Goal: Information Seeking & Learning: Check status

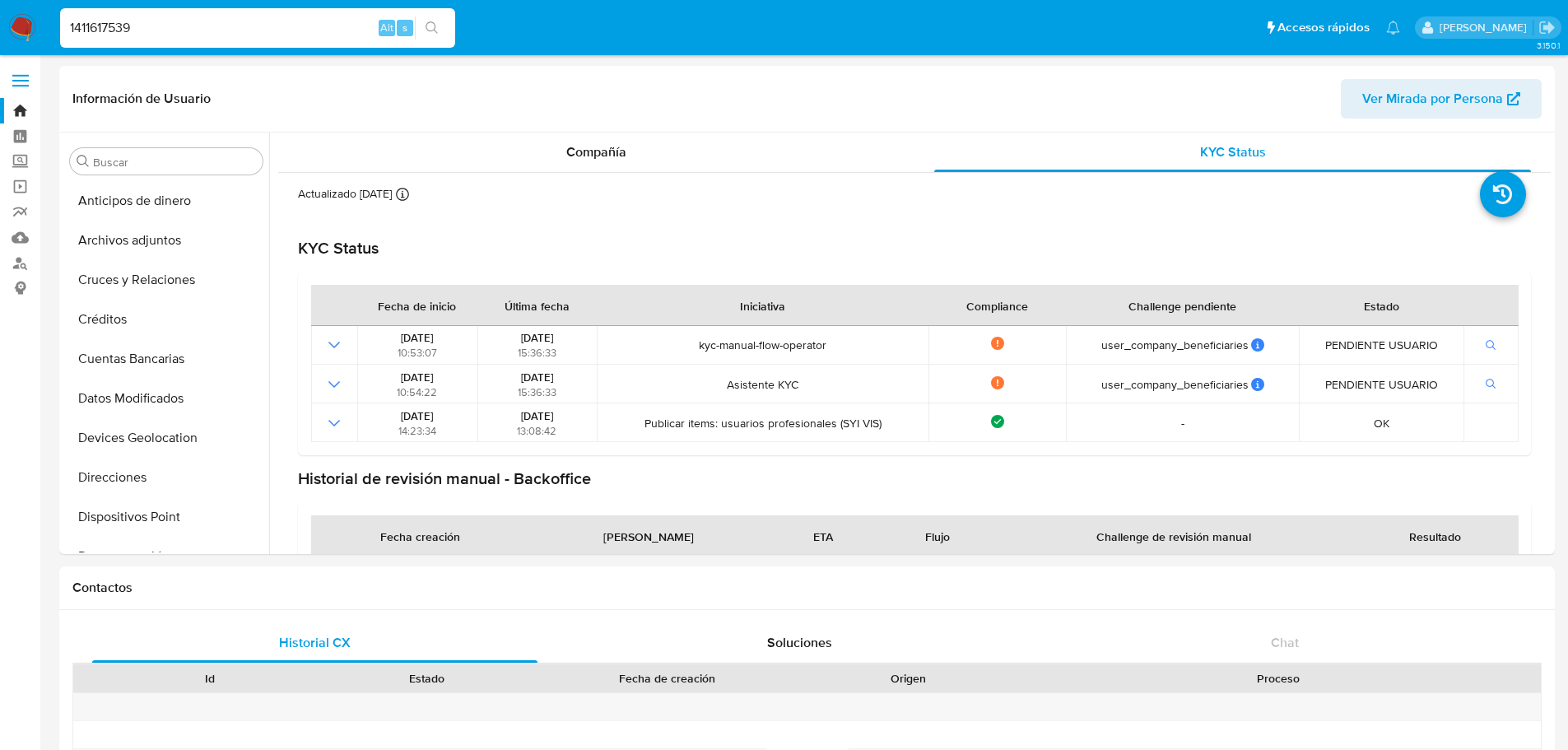
select select "10"
type input "1411617539"
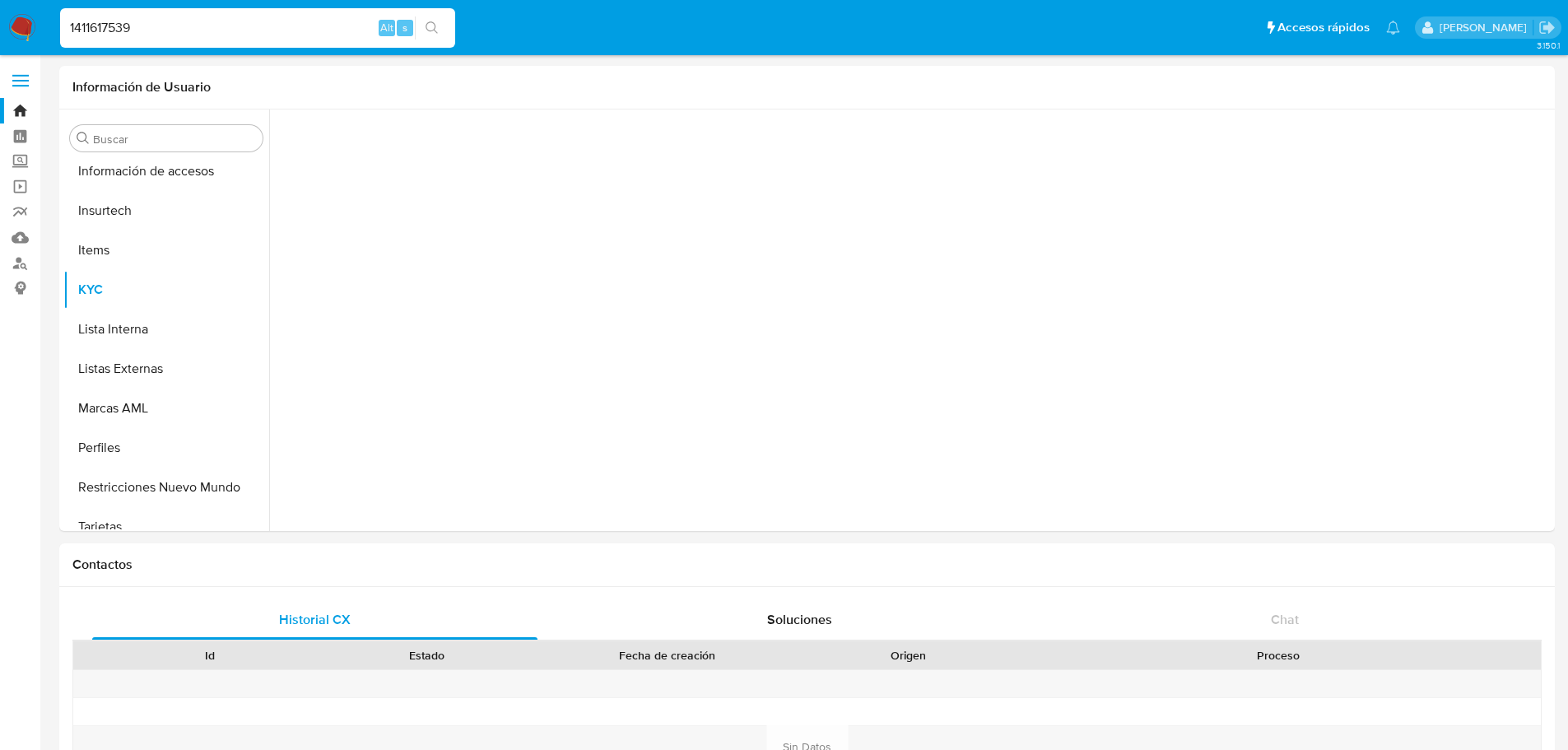
scroll to position [656, 0]
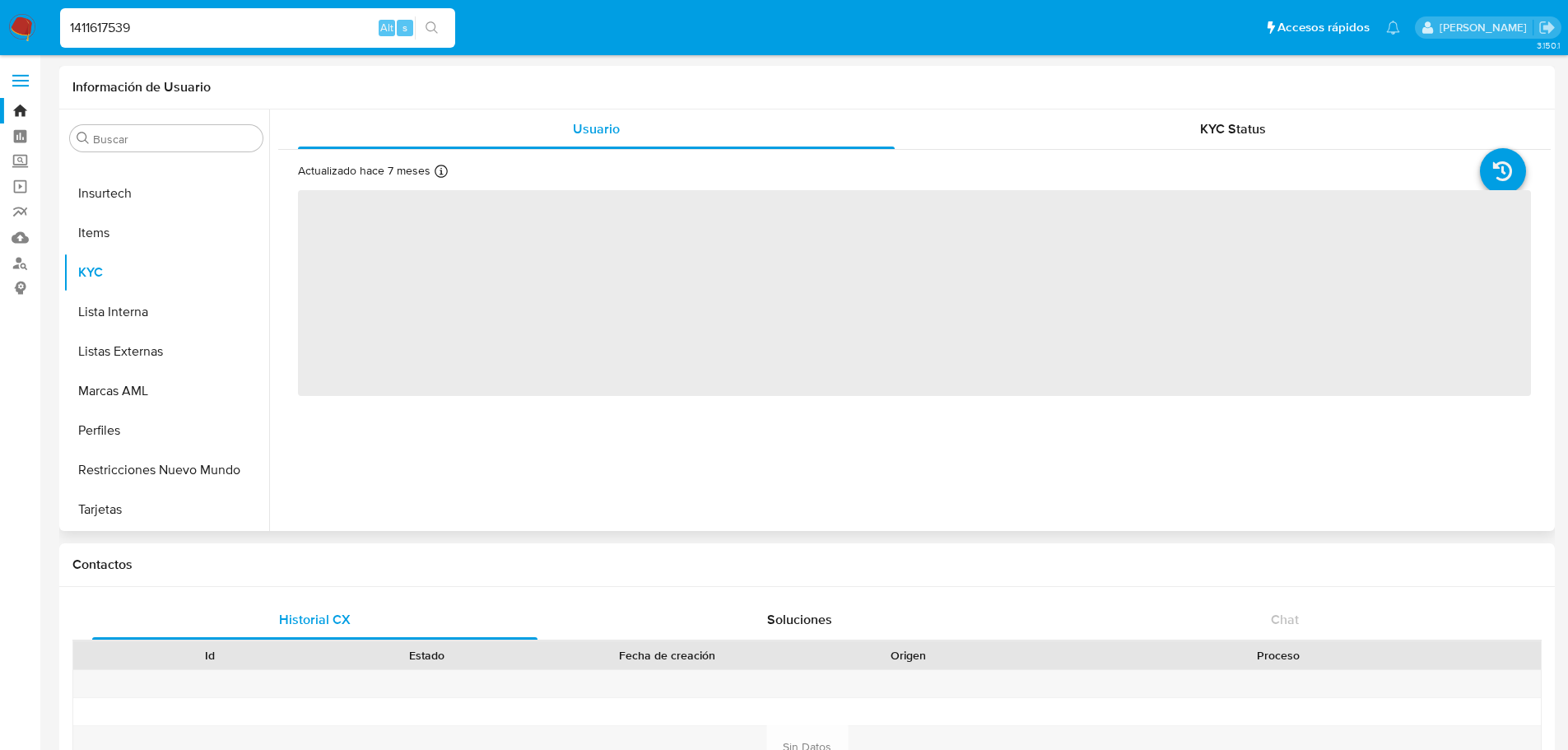
select select "10"
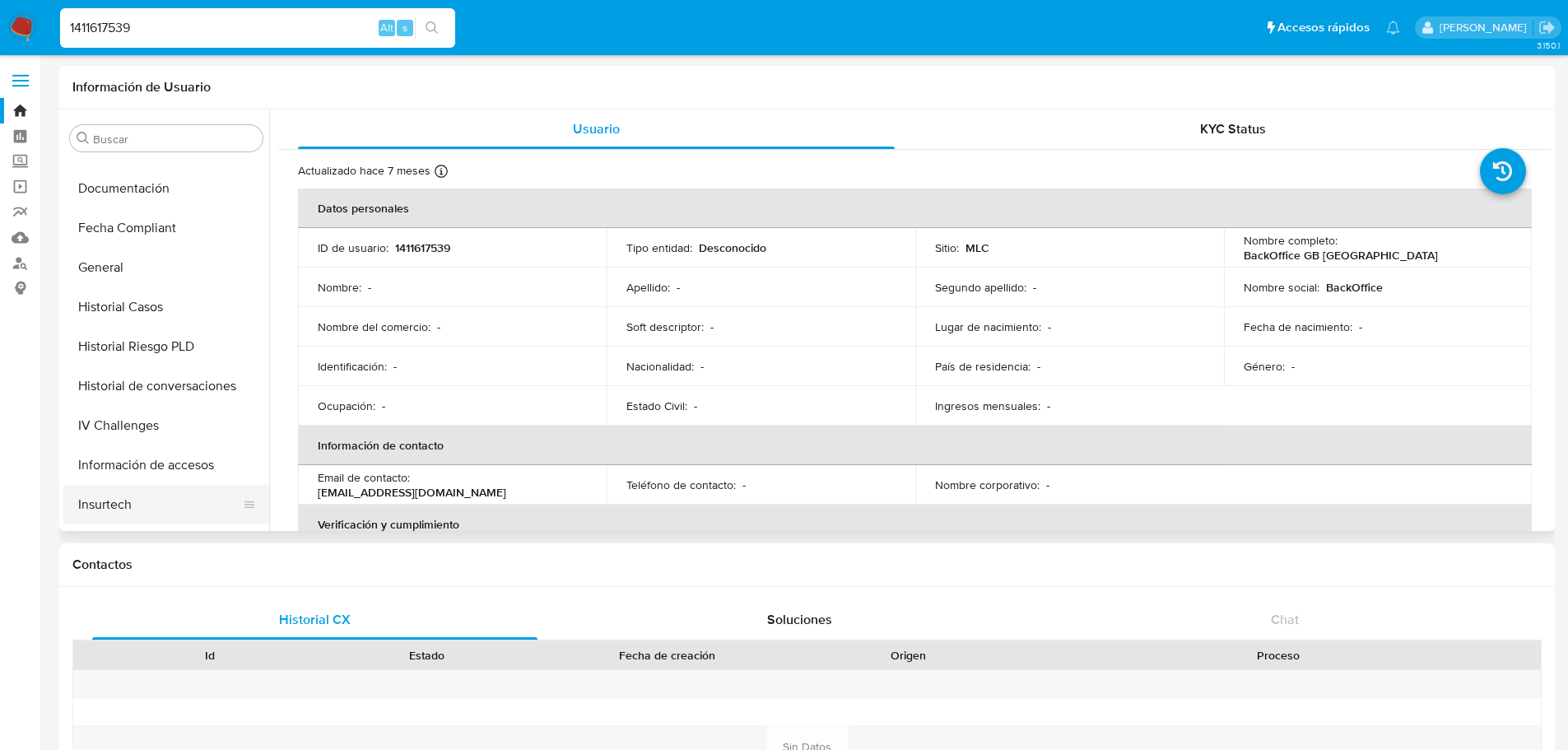
scroll to position [326, 0]
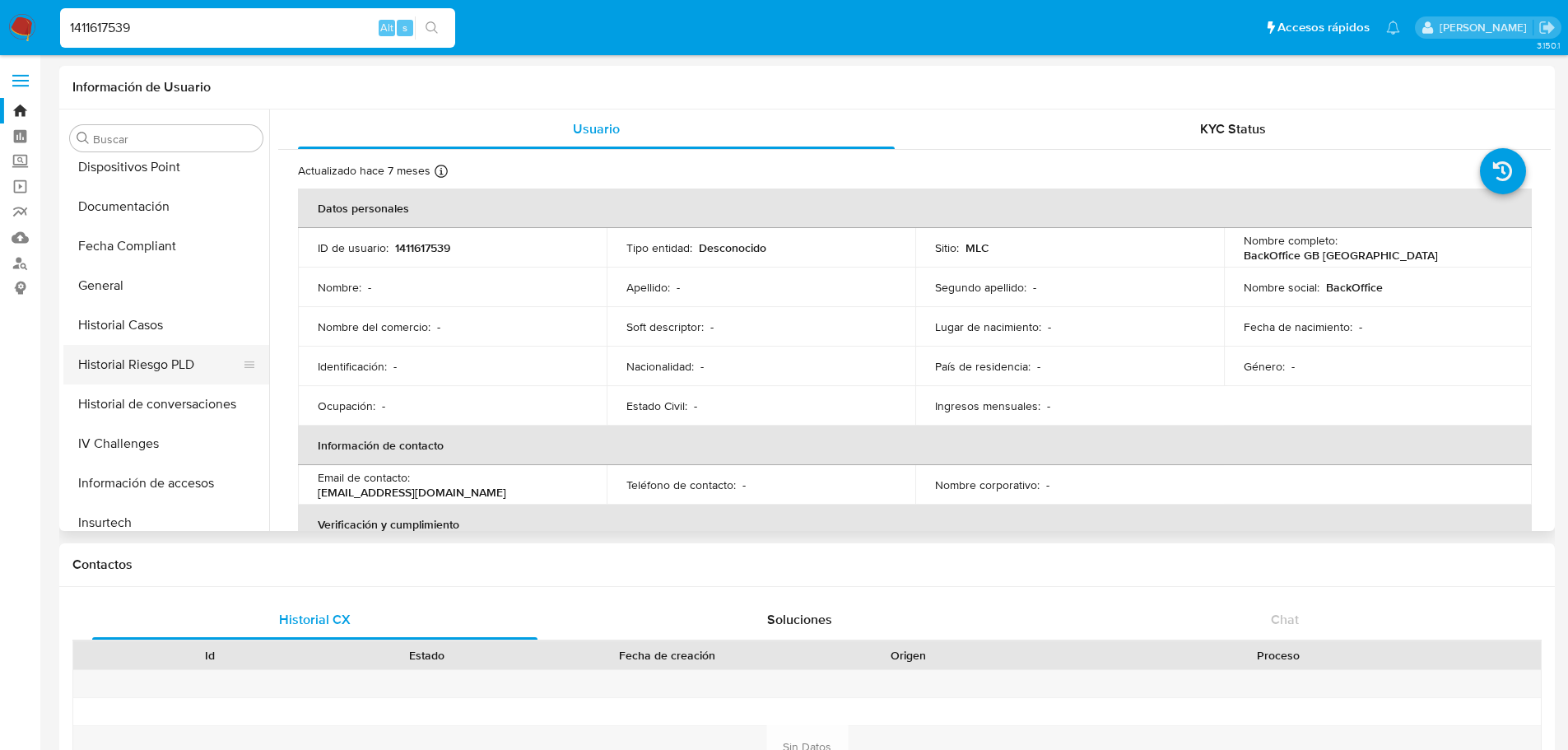
click at [140, 363] on button "Historial Riesgo PLD" at bounding box center [160, 365] width 192 height 39
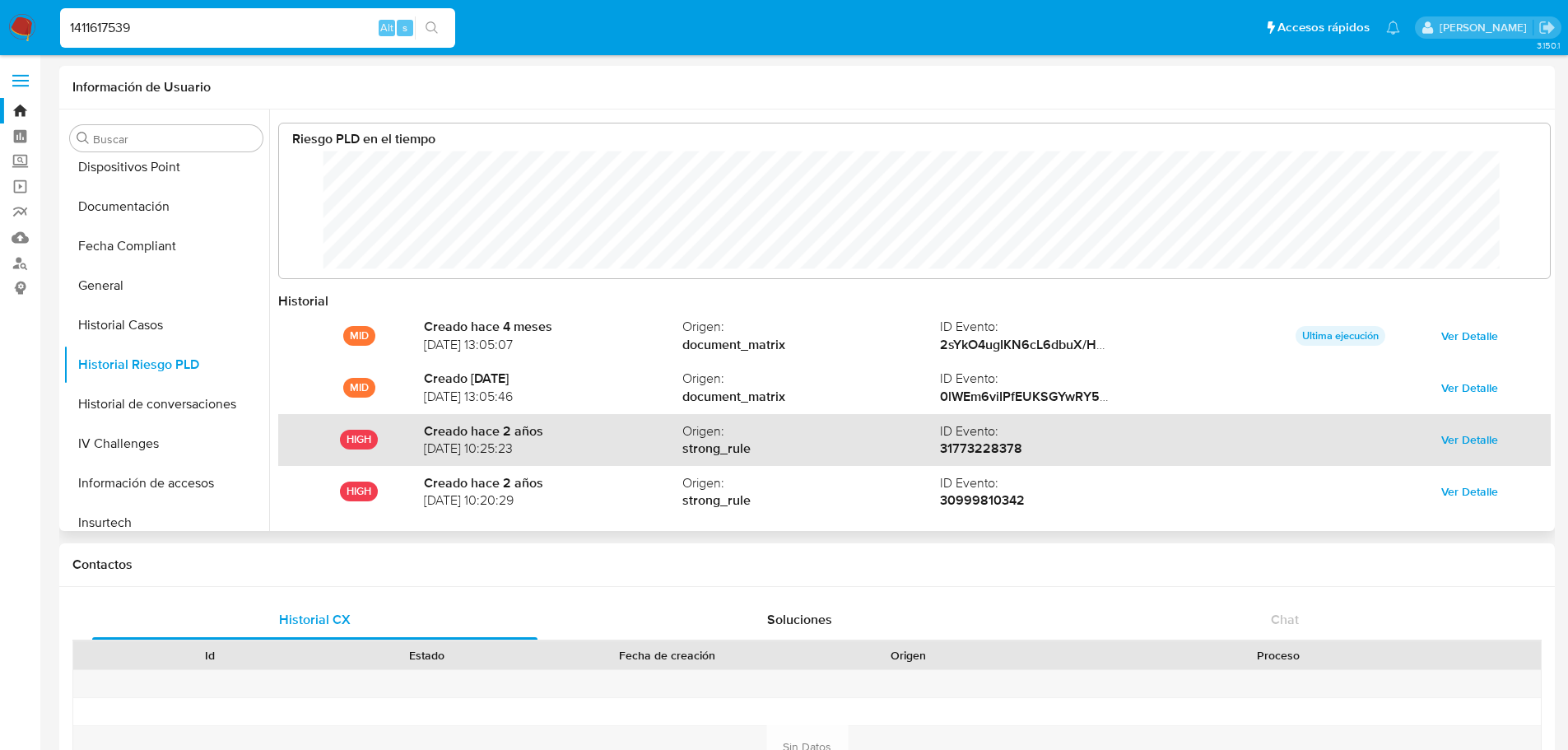
scroll to position [124, 1239]
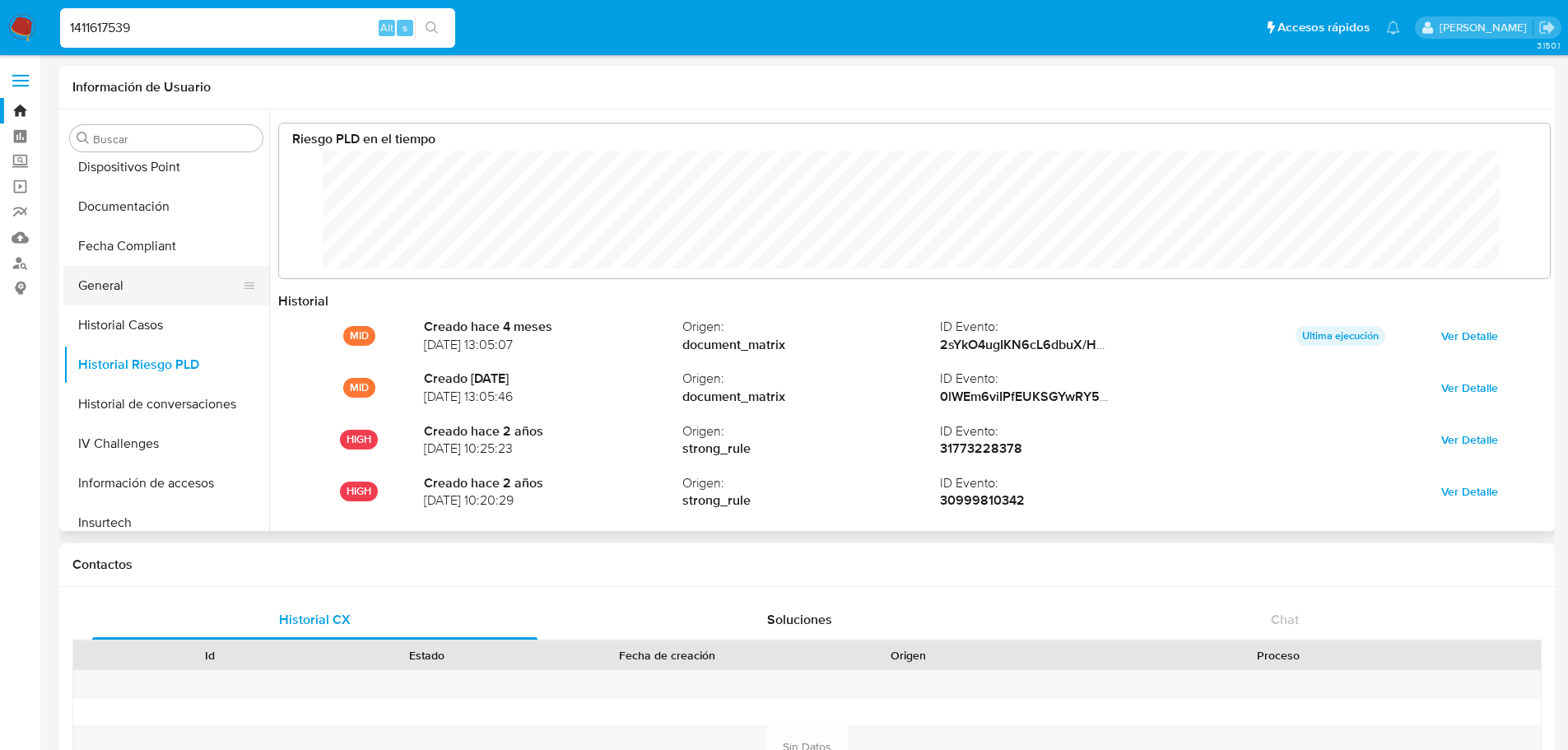
click at [122, 298] on button "General" at bounding box center [160, 285] width 192 height 39
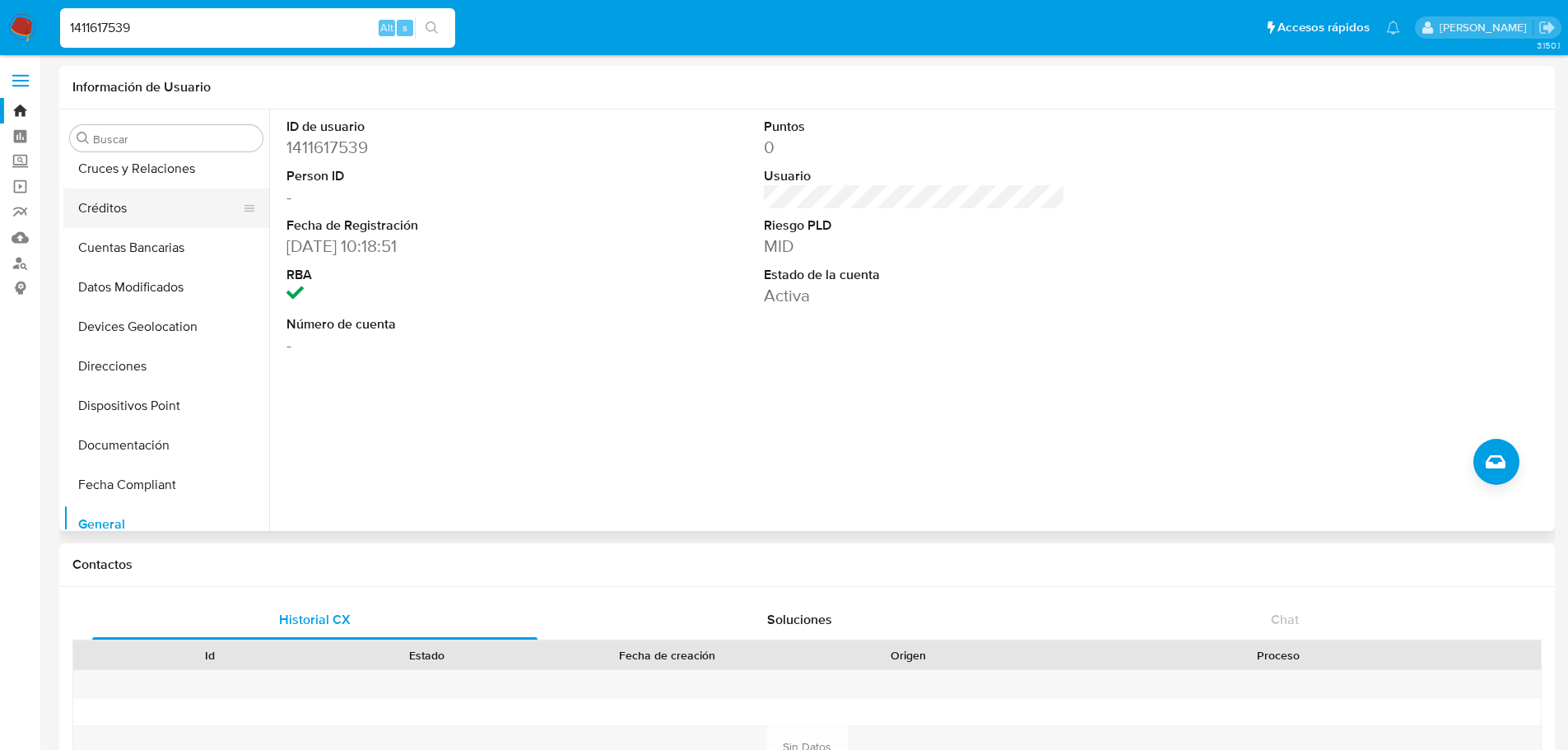
scroll to position [79, 0]
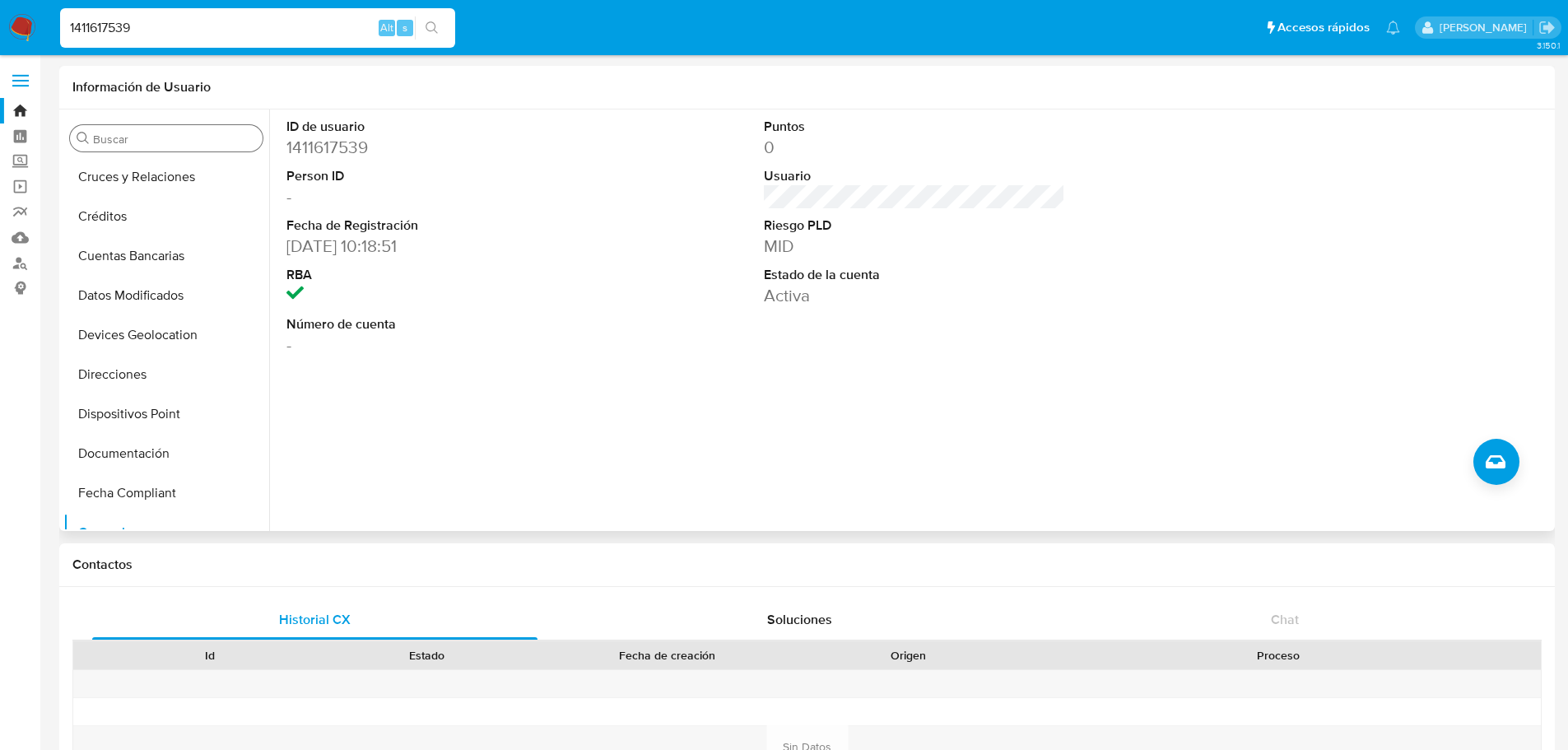
click at [108, 137] on input "Buscar" at bounding box center [175, 138] width 163 height 15
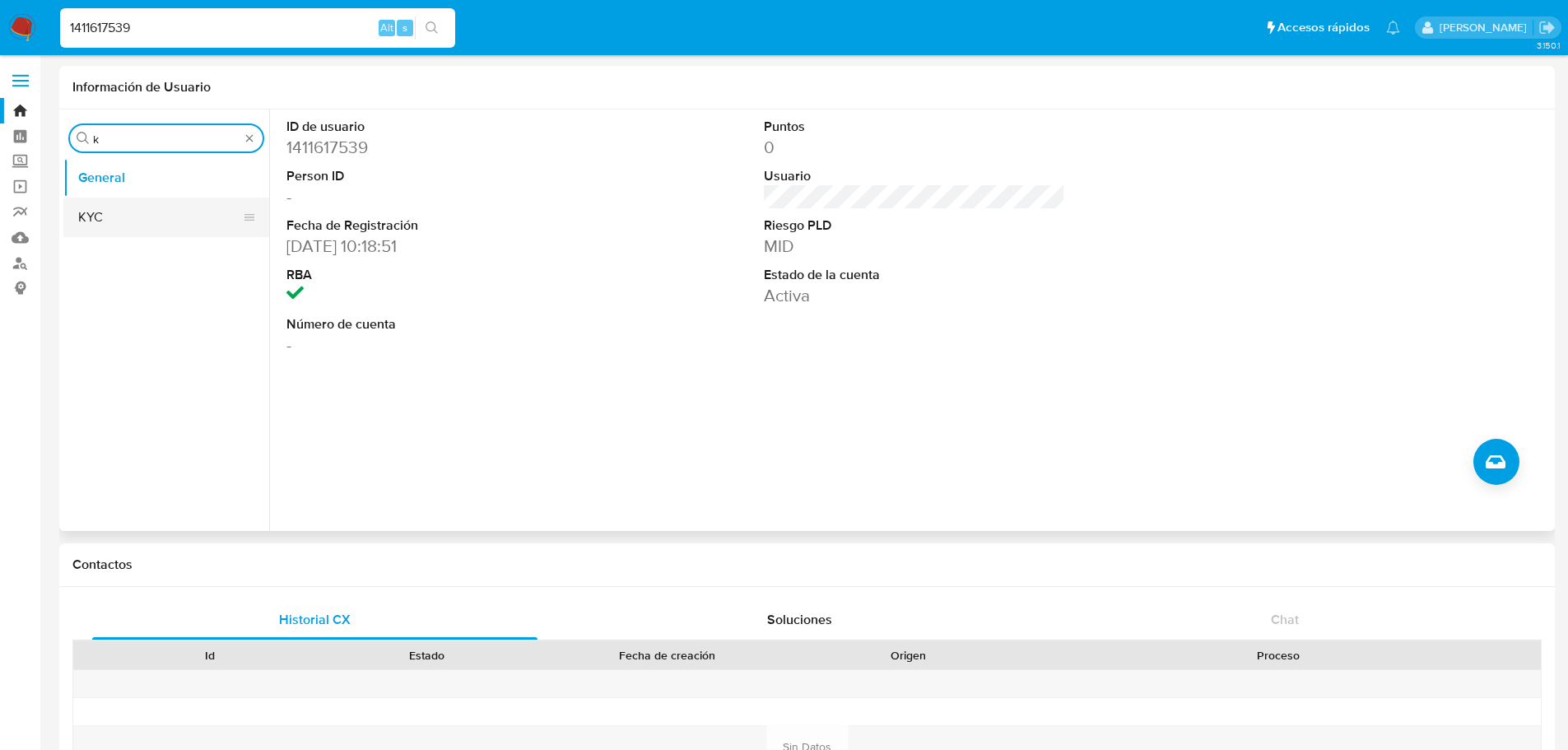
type input "k"
click at [120, 215] on button "KYC" at bounding box center [160, 218] width 192 height 39
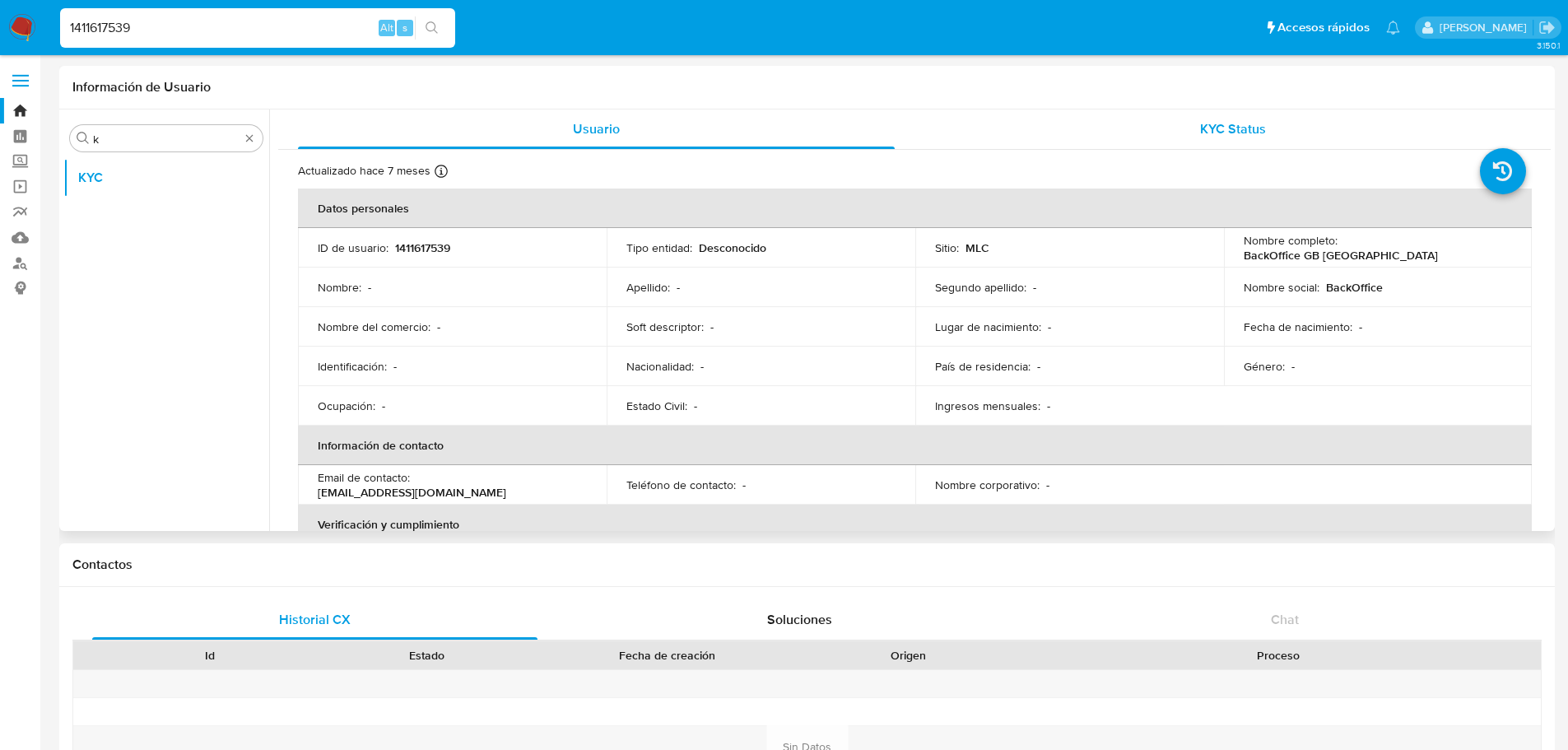
click at [1216, 126] on span "KYC Status" at bounding box center [1233, 128] width 66 height 19
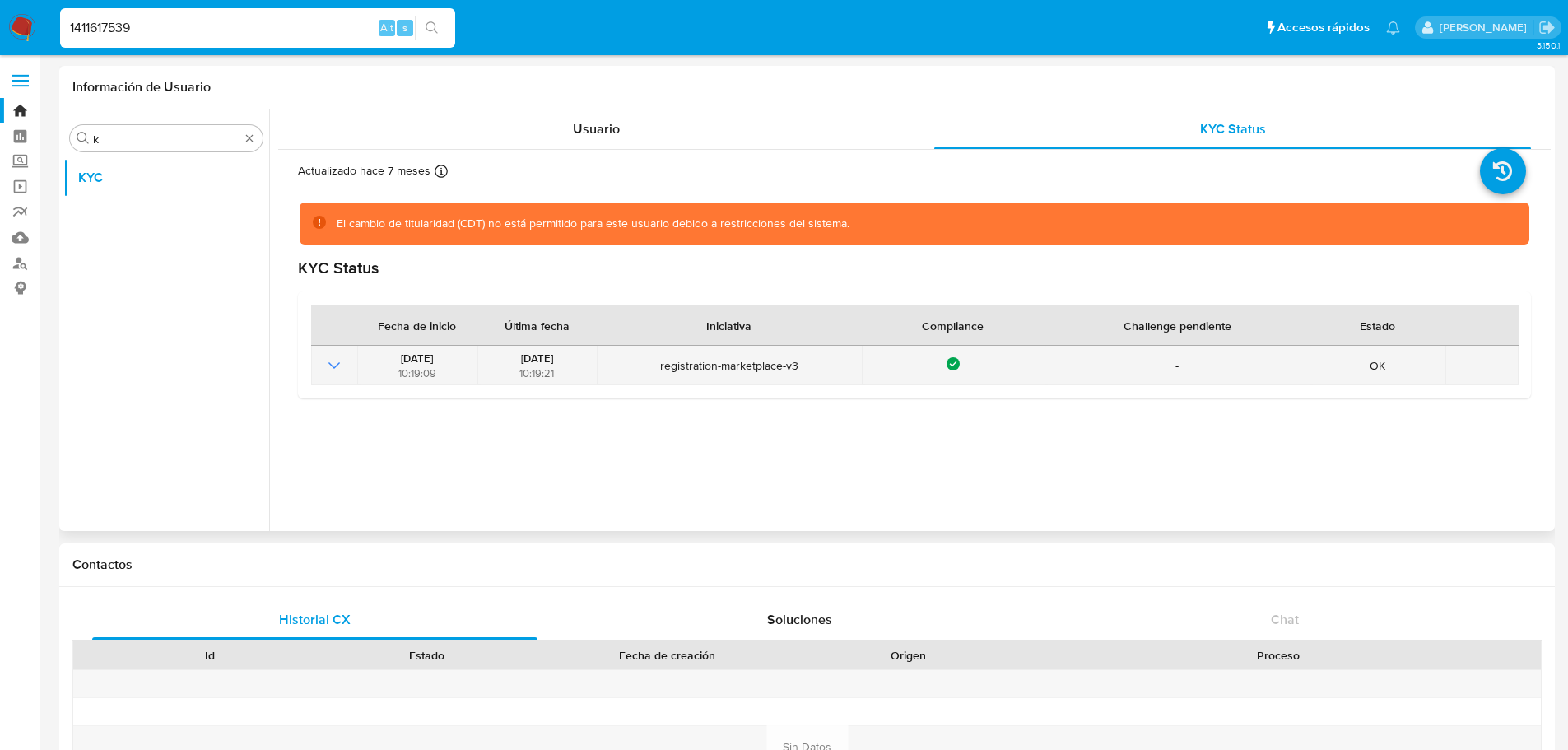
click at [336, 363] on icon "Mostrar operación" at bounding box center [334, 366] width 20 height 20
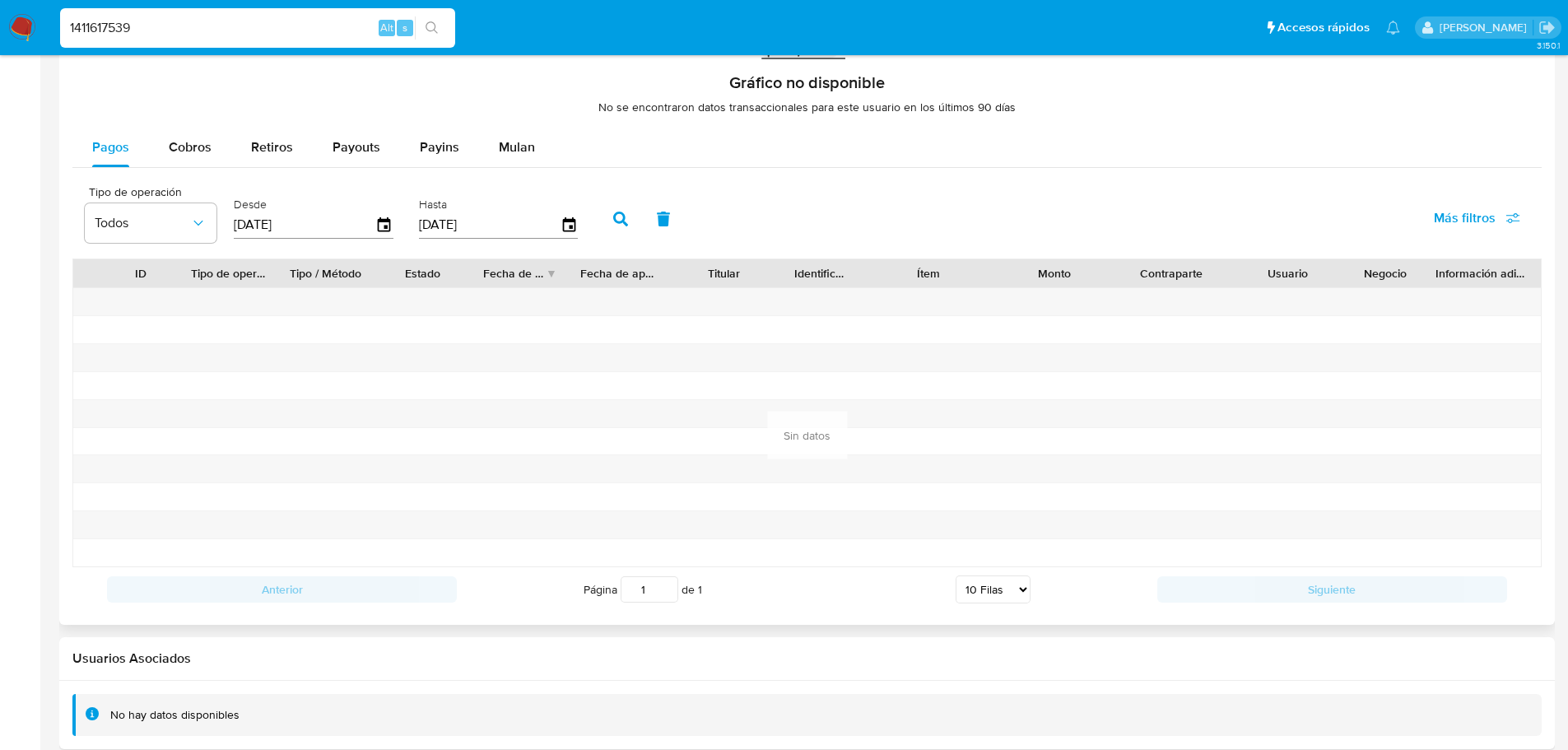
scroll to position [1232, 0]
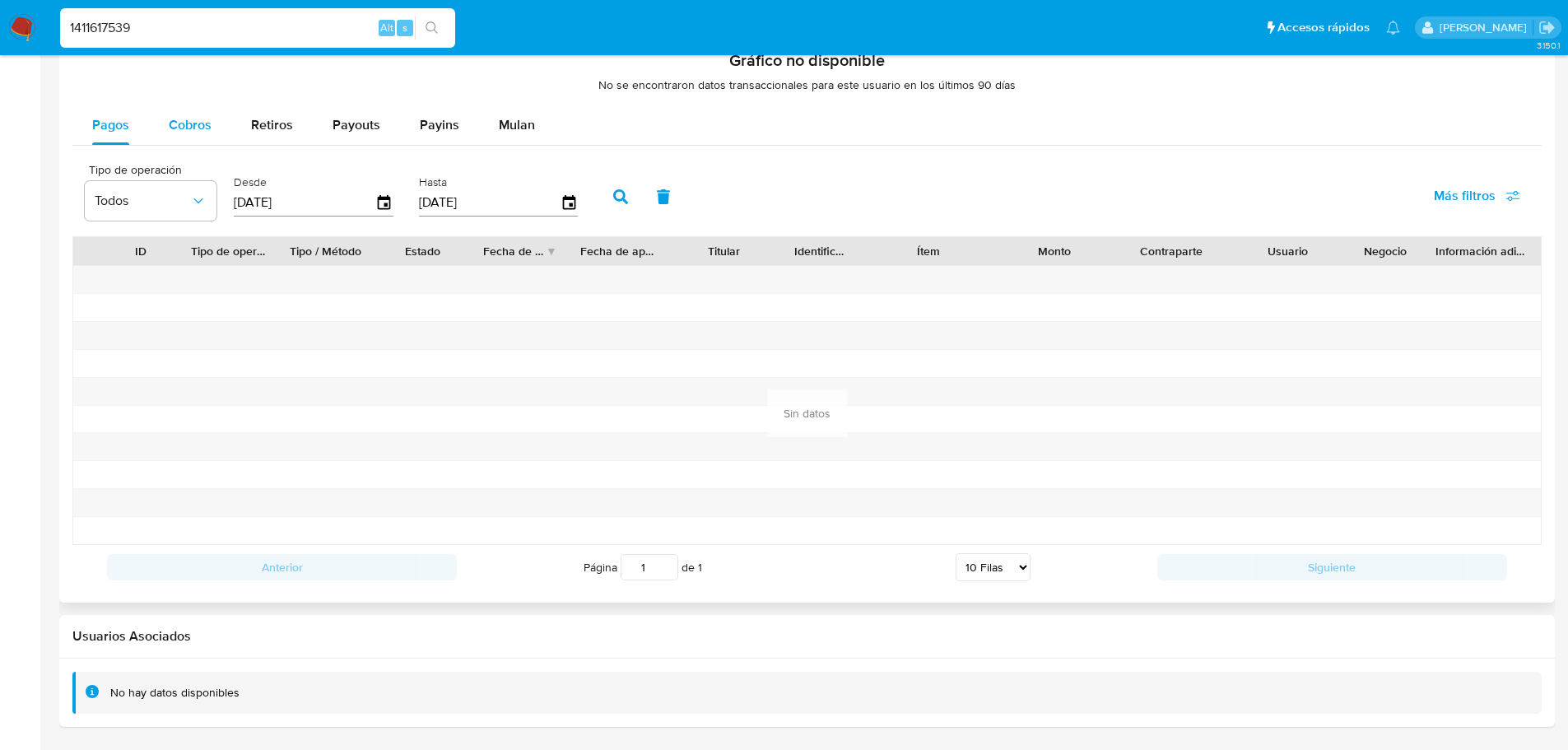
click at [181, 121] on span "Cobros" at bounding box center [190, 125] width 43 height 19
select select "10"
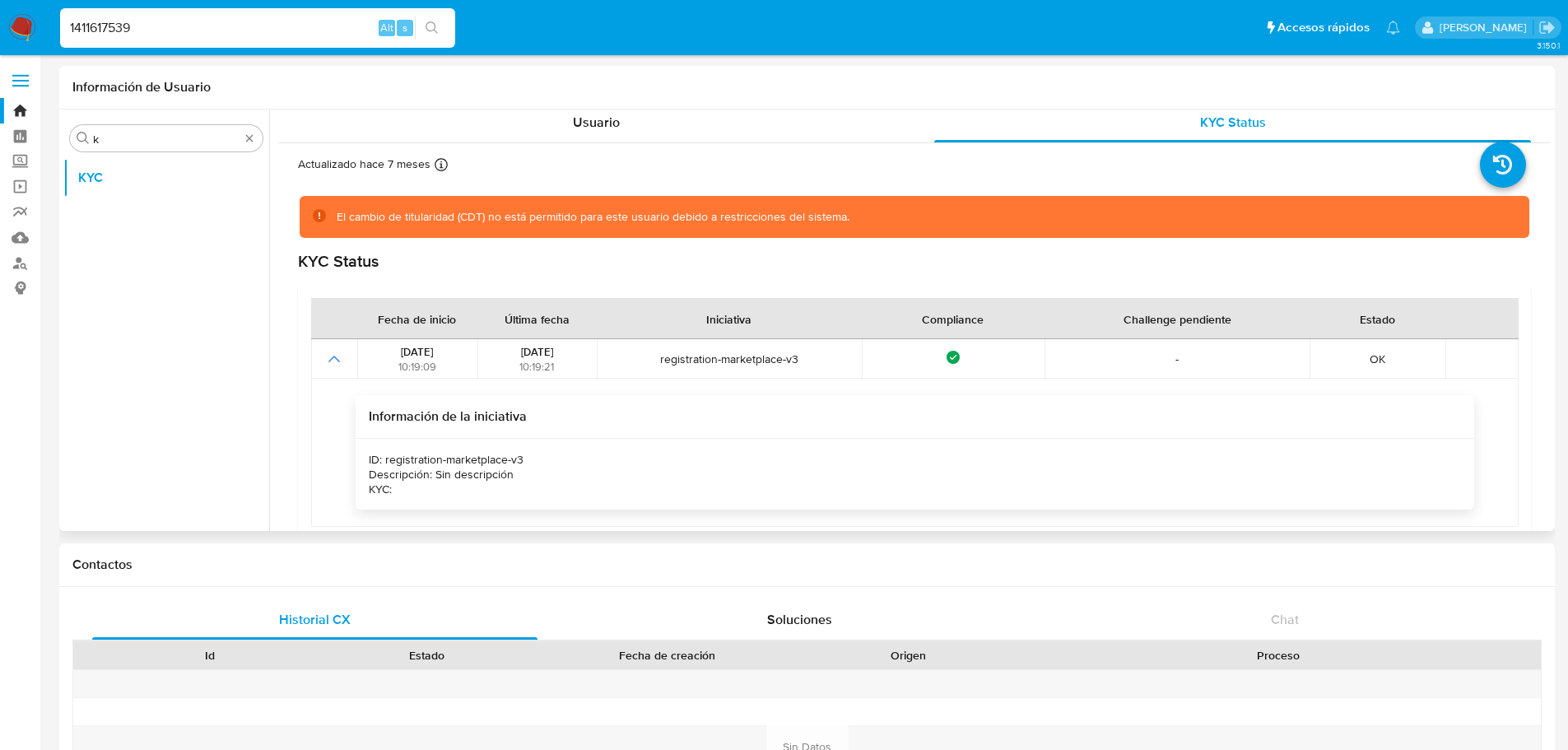
scroll to position [0, 0]
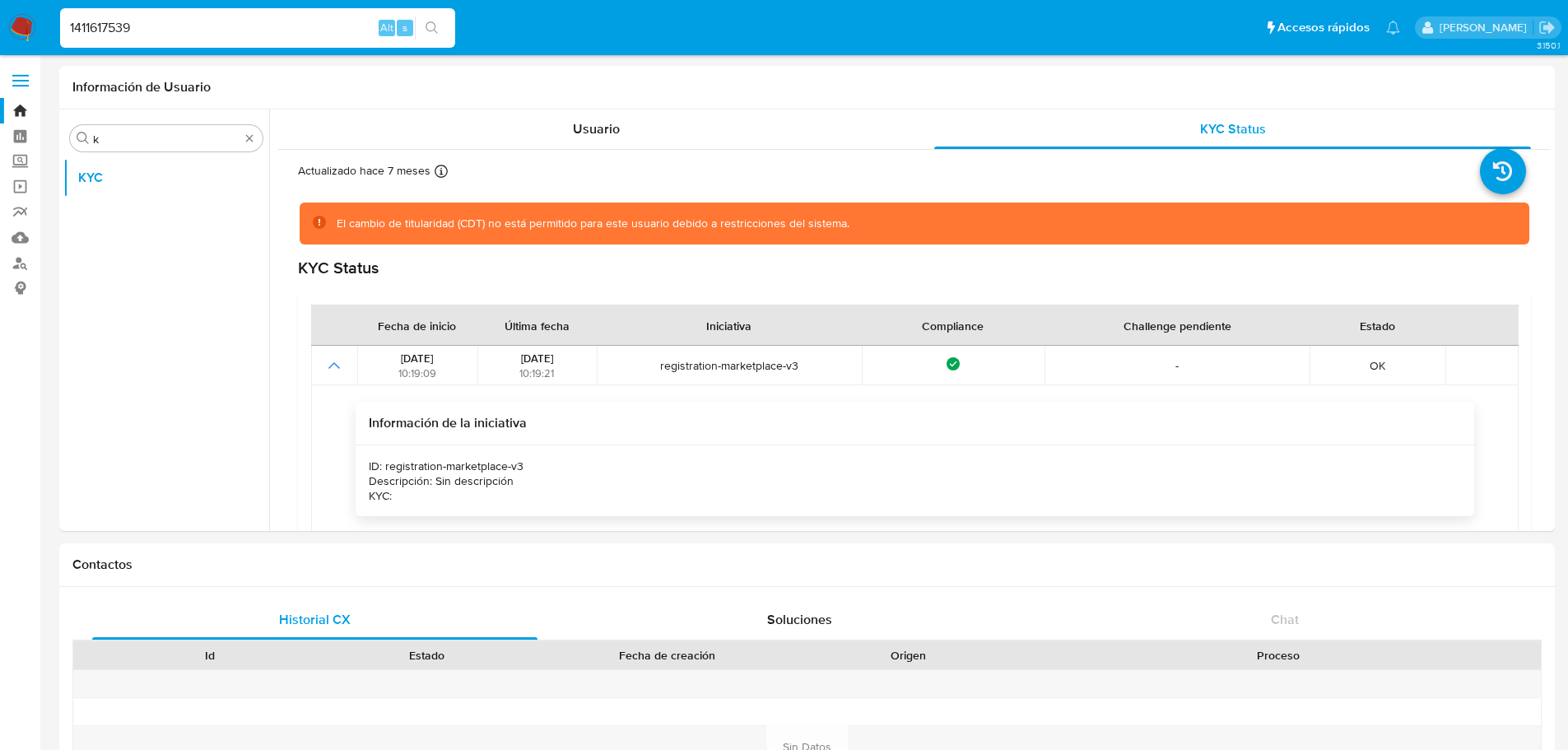
drag, startPoint x: 281, startPoint y: 27, endPoint x: -566, endPoint y: 89, distance: 849.3
paste input "[EMAIL_ADDRESS][DOMAIN_NAME]"
type input "[EMAIL_ADDRESS][DOMAIN_NAME]"
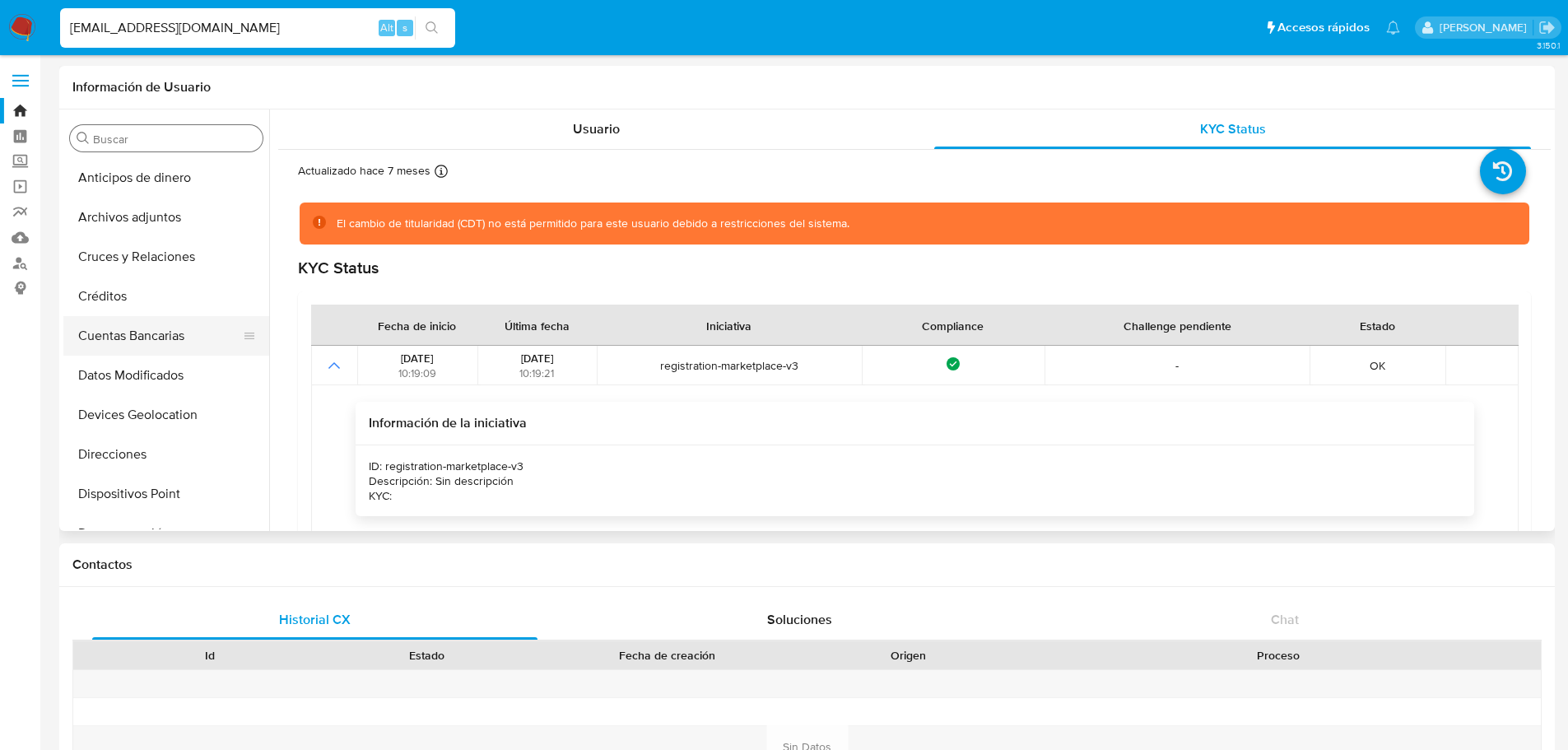
click at [123, 330] on button "Cuentas Bancarias" at bounding box center [160, 335] width 192 height 39
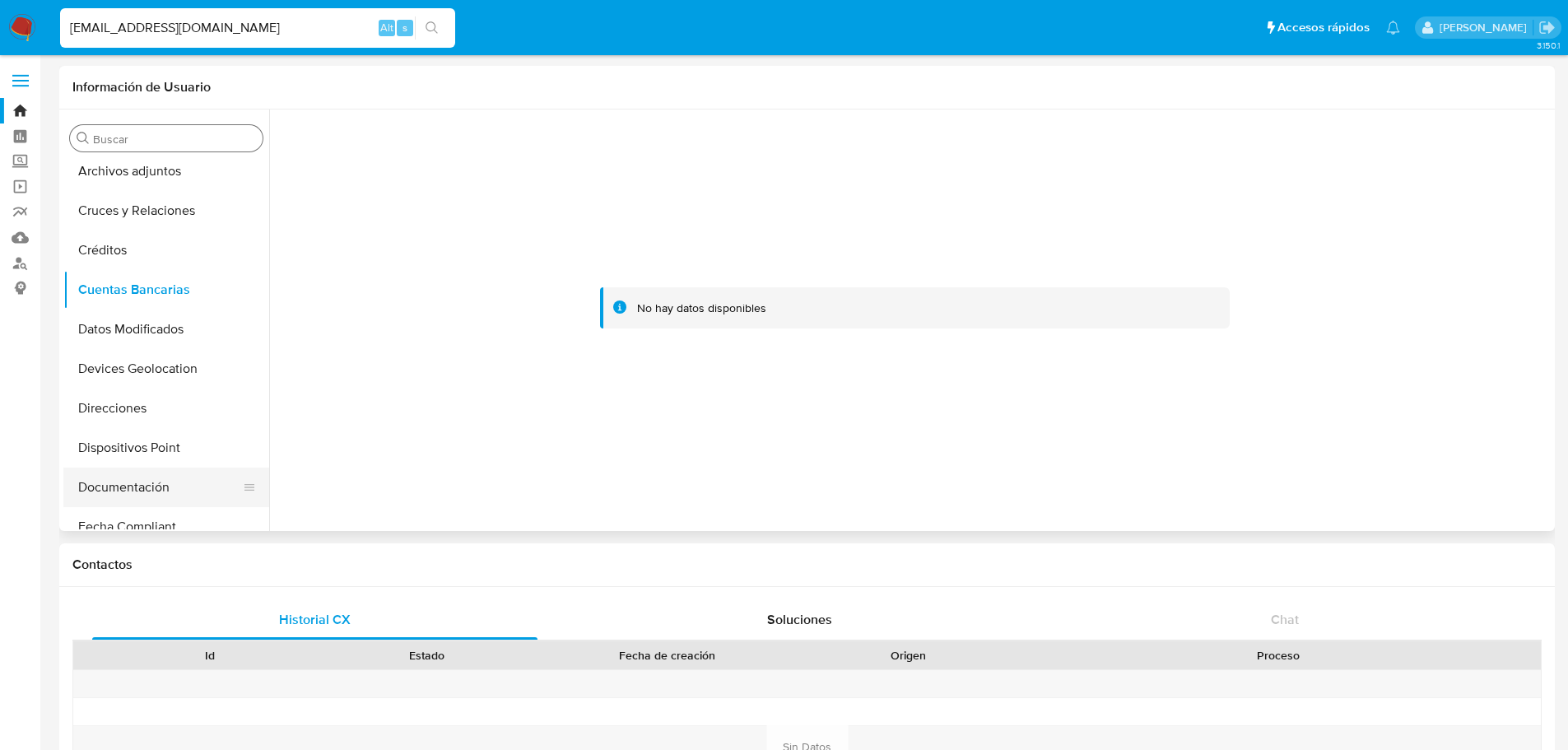
scroll to position [82, 0]
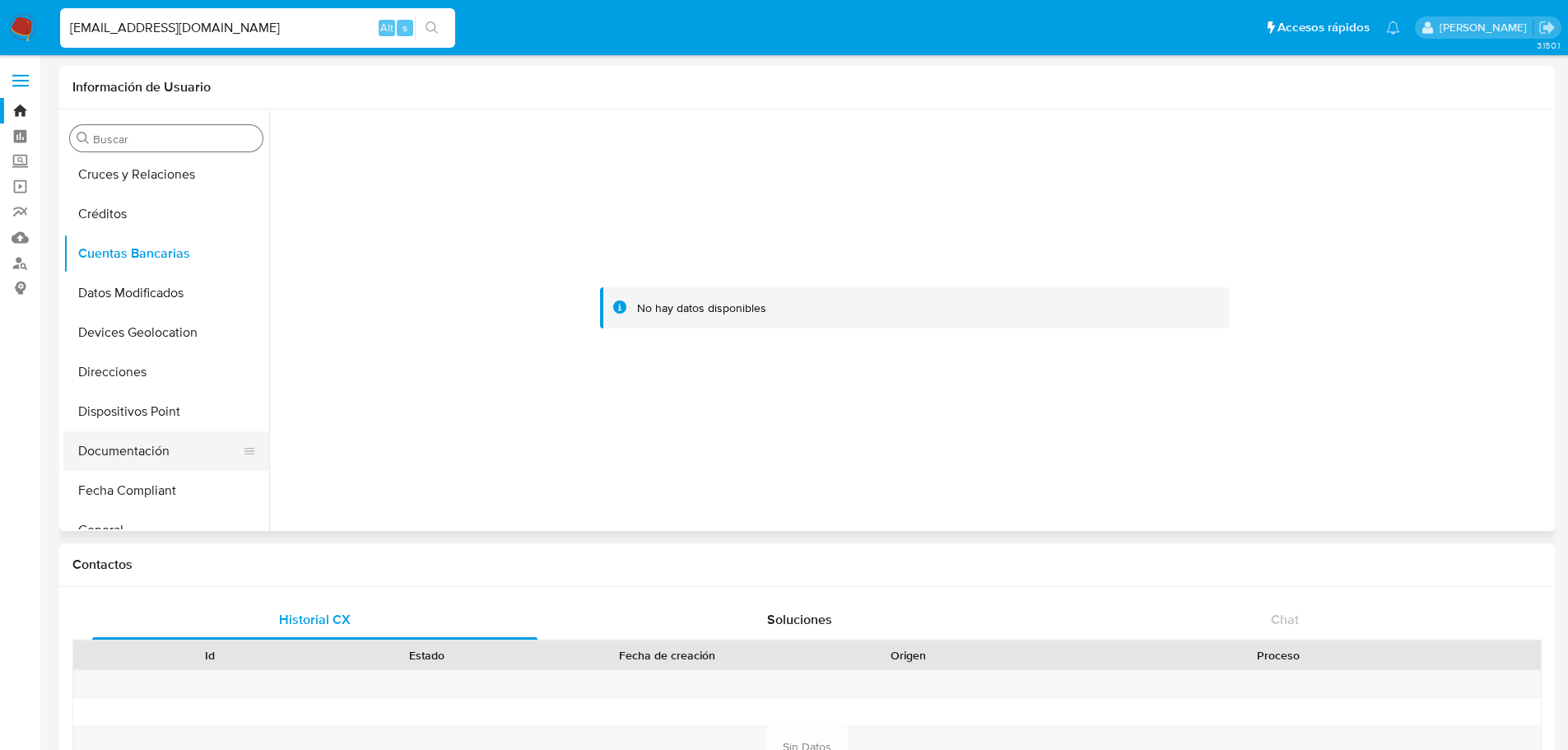
click at [133, 452] on button "Documentación" at bounding box center [160, 451] width 192 height 39
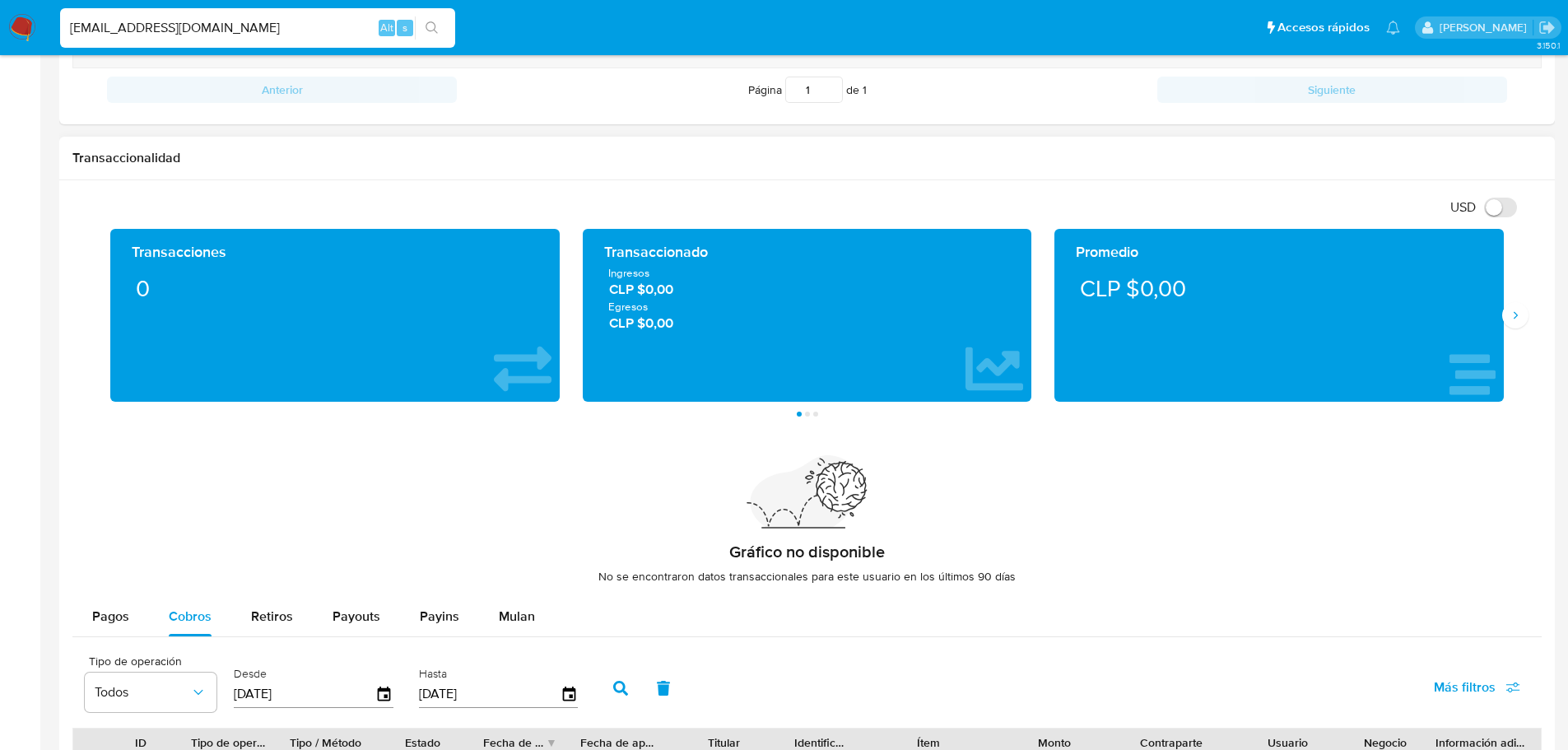
scroll to position [1232, 0]
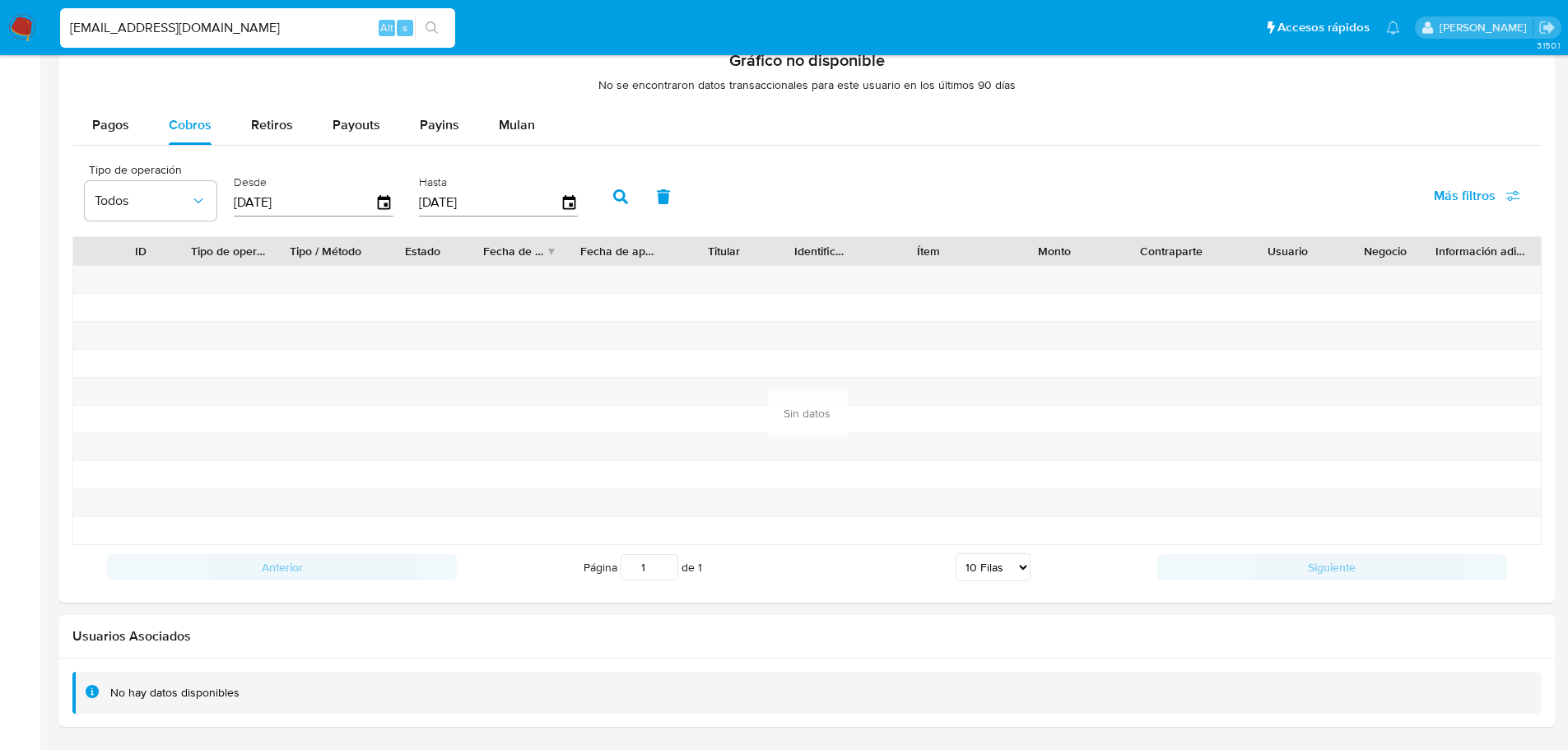
drag, startPoint x: 268, startPoint y: 33, endPoint x: -503, endPoint y: 13, distance: 771.3
paste input "2541089733"
type input "2541089733"
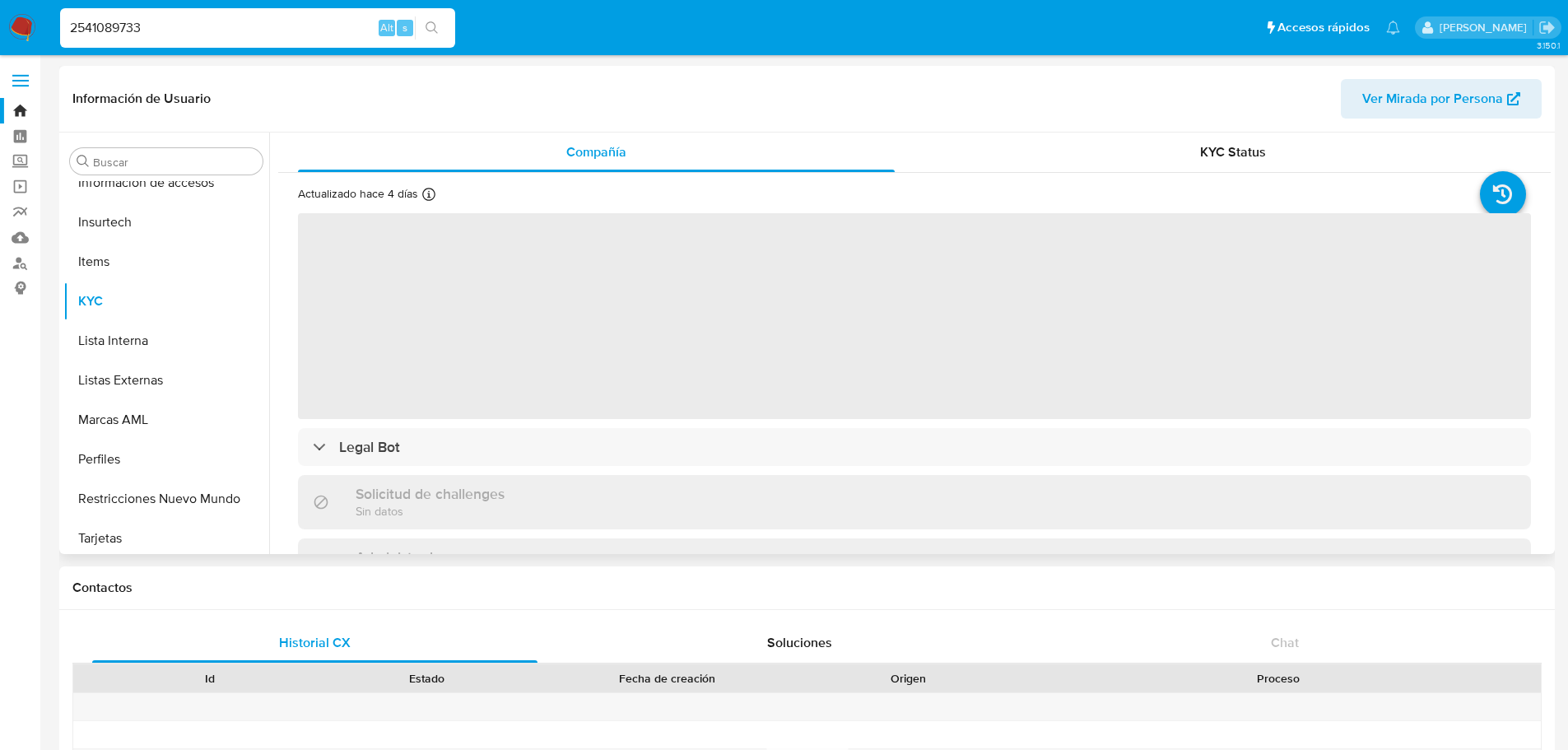
scroll to position [656, 0]
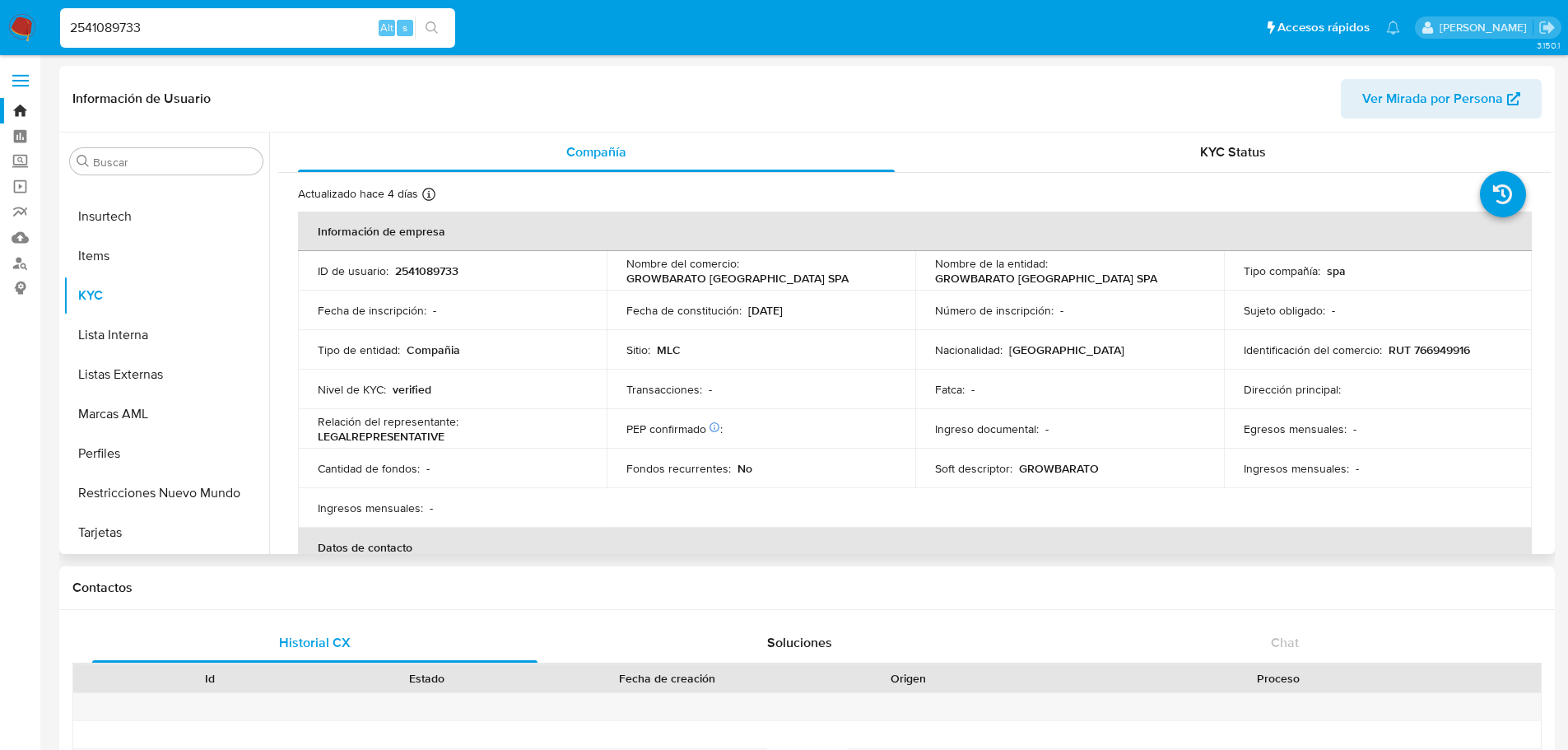
select select "10"
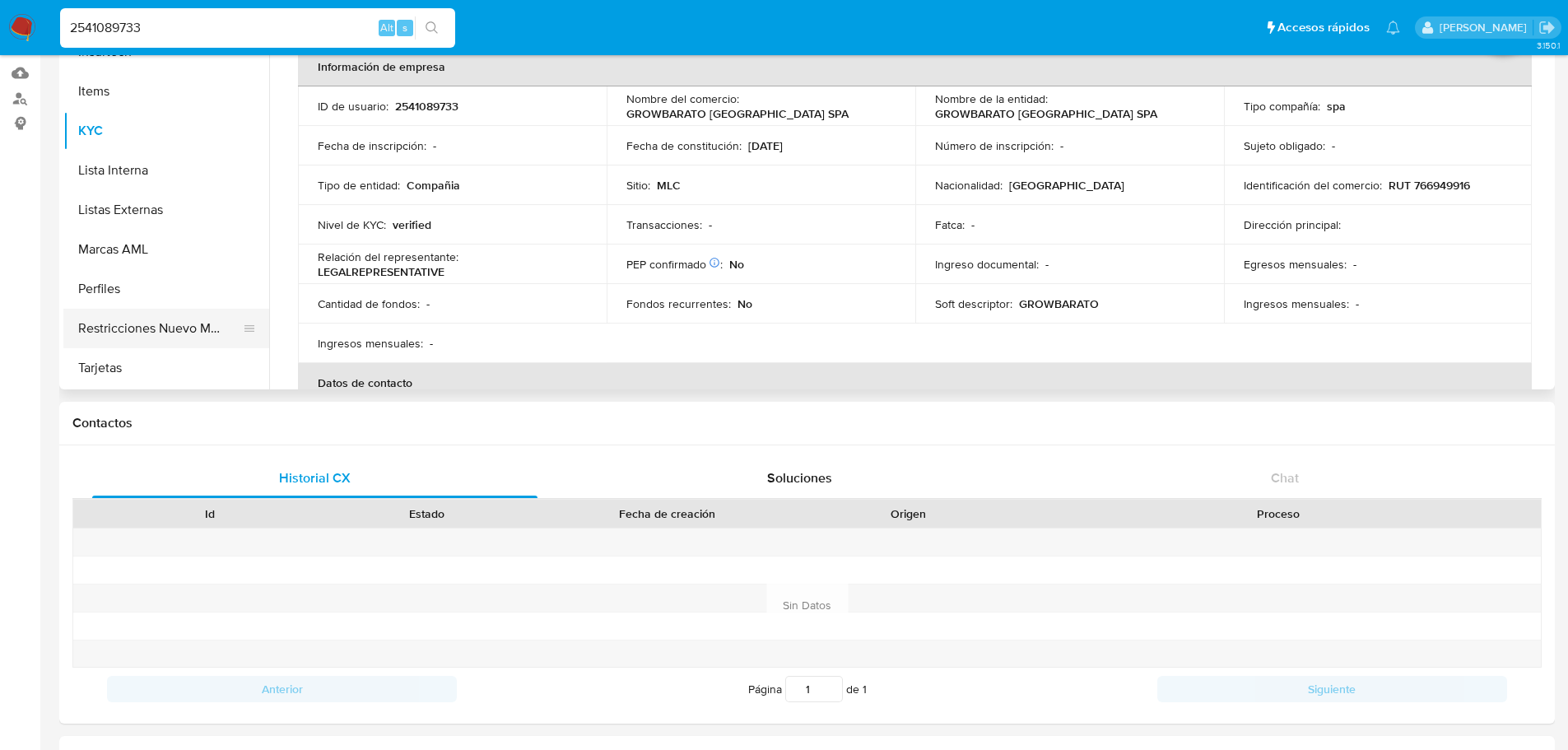
scroll to position [409, 0]
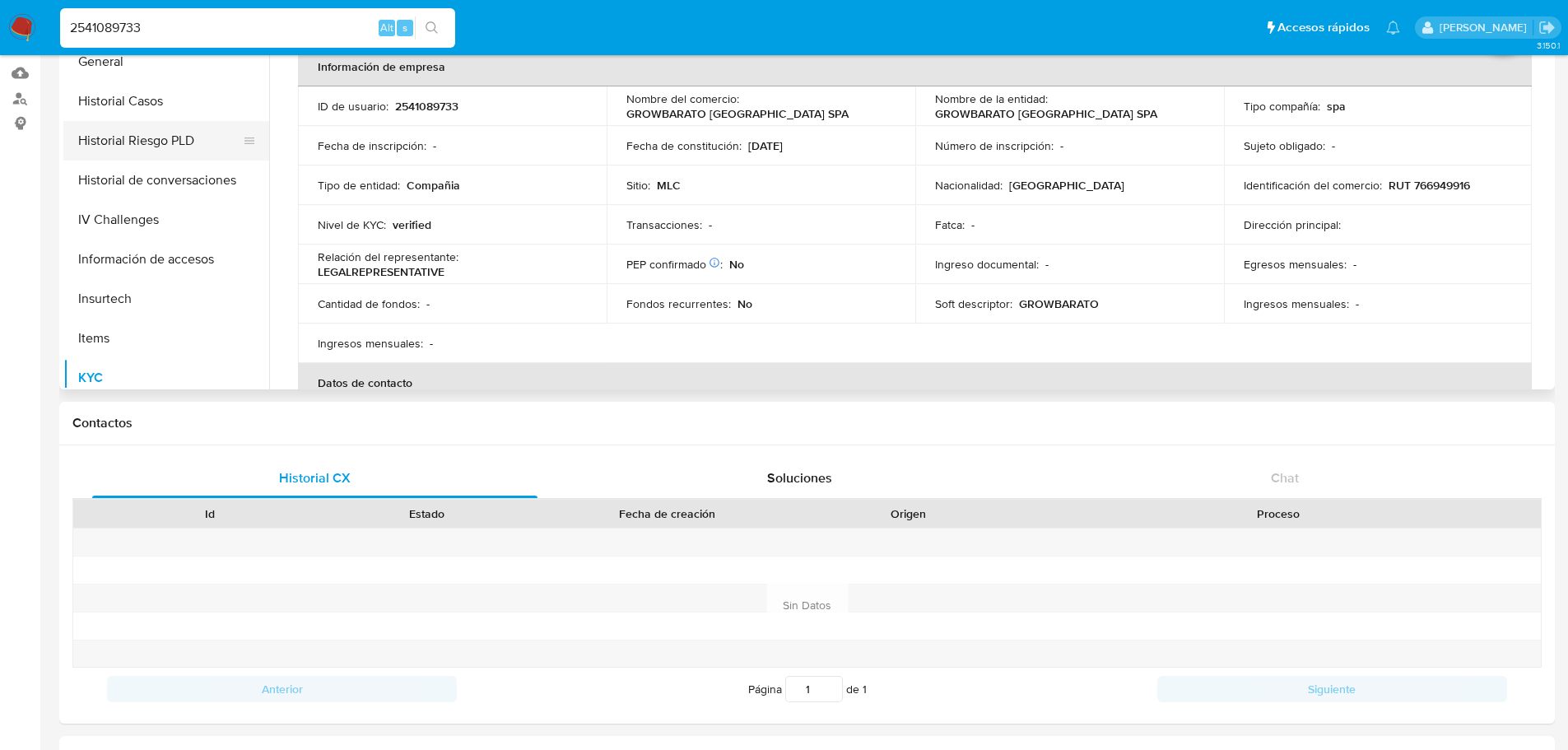
click at [141, 132] on button "Historial Riesgo PLD" at bounding box center [160, 140] width 192 height 39
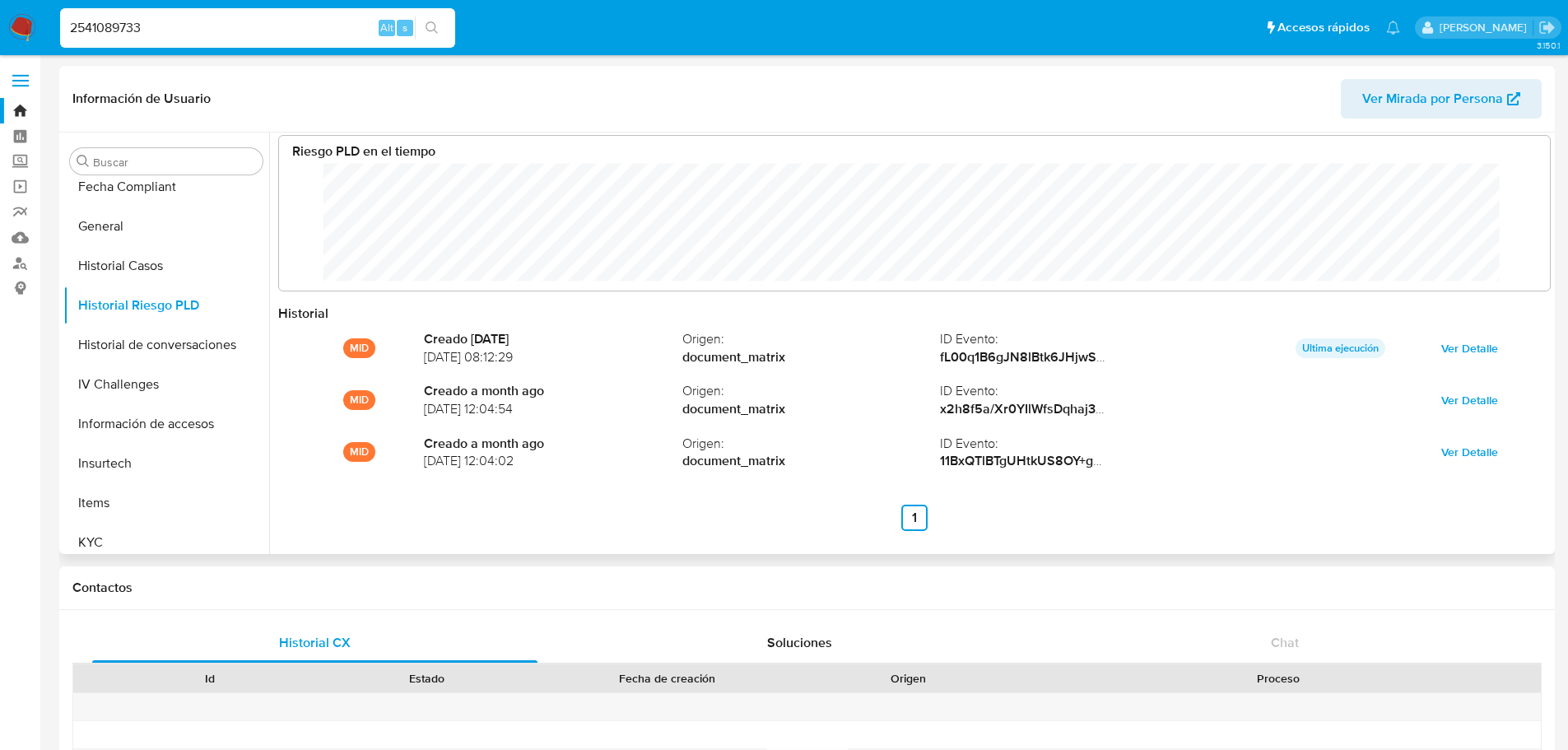
scroll to position [0, 0]
